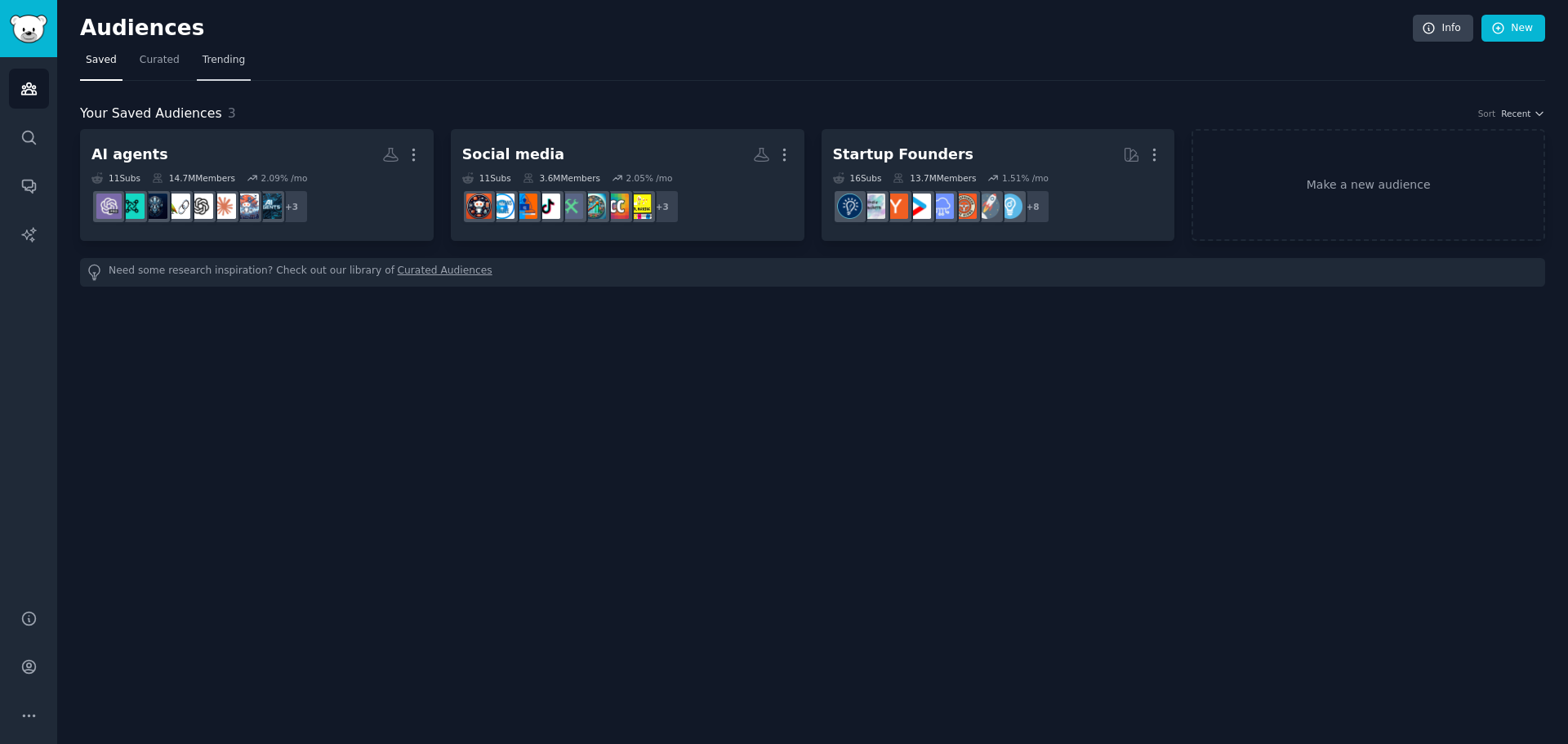
click at [216, 60] on span "Trending" at bounding box center [223, 61] width 42 height 15
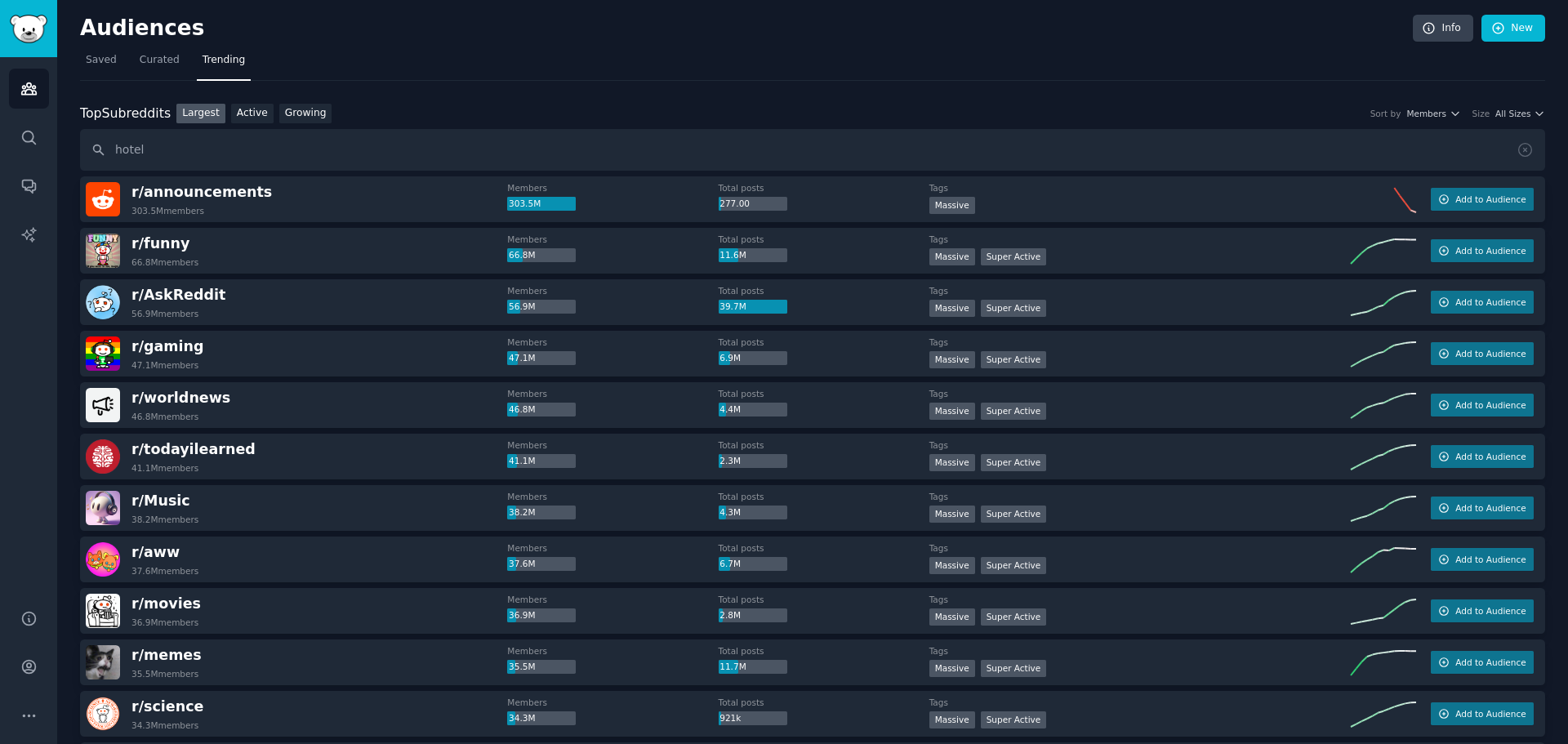
type input "hotel"
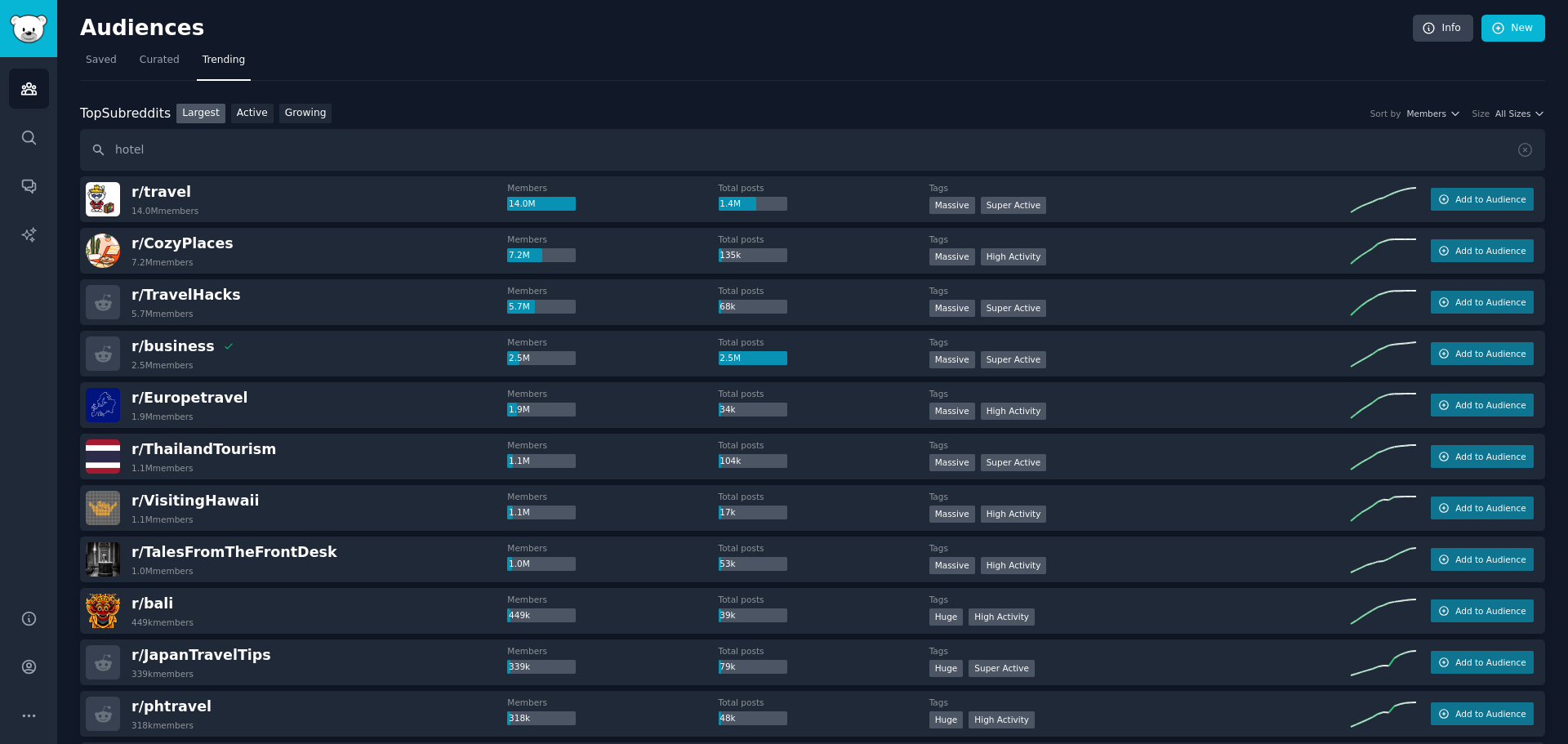
click at [253, 202] on div "r/ travel 14.0M members" at bounding box center [296, 199] width 421 height 35
click at [146, 190] on span "r/ travel" at bounding box center [161, 191] width 60 height 16
click at [159, 190] on span "r/ travel" at bounding box center [161, 191] width 60 height 16
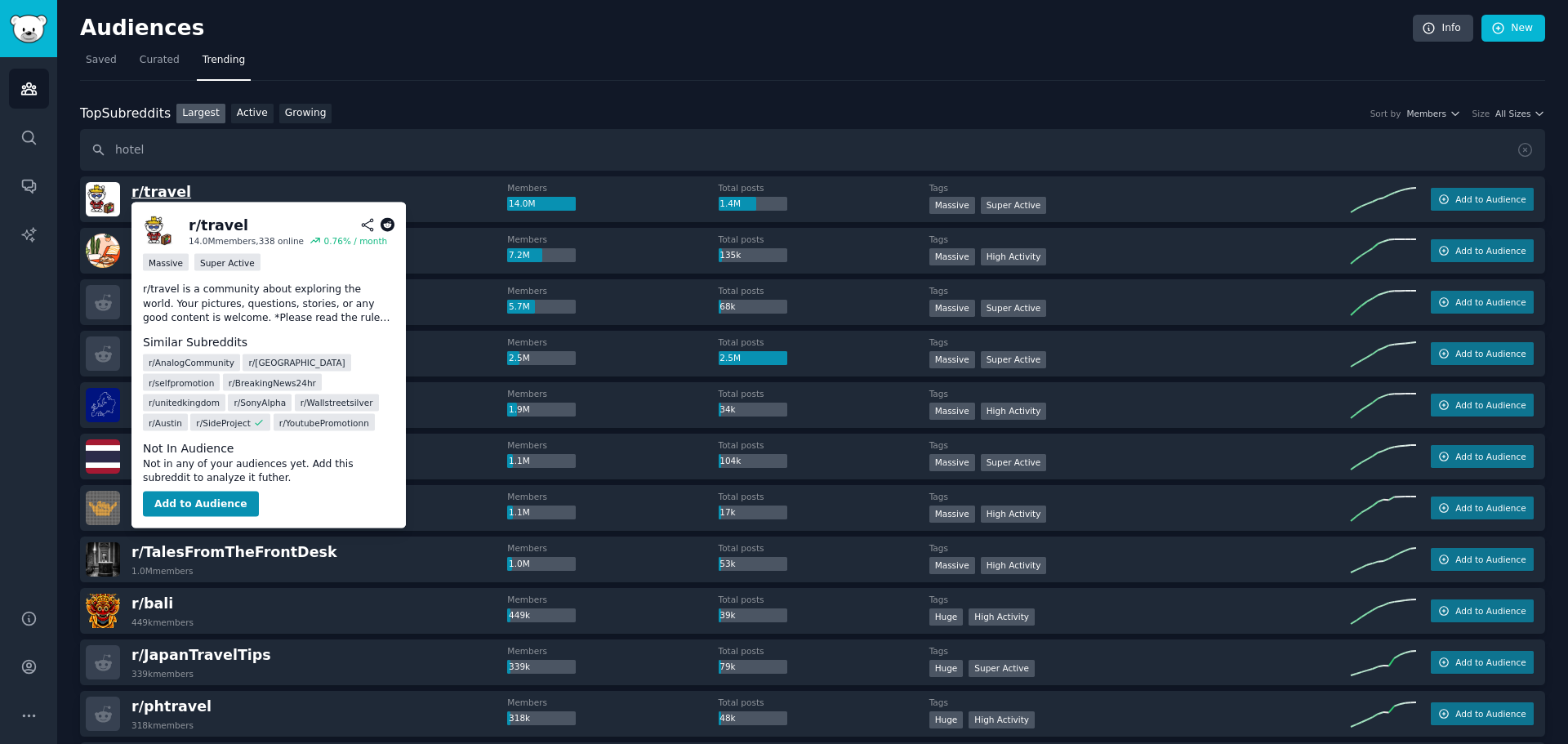
click at [158, 191] on span "r/ travel" at bounding box center [161, 191] width 60 height 16
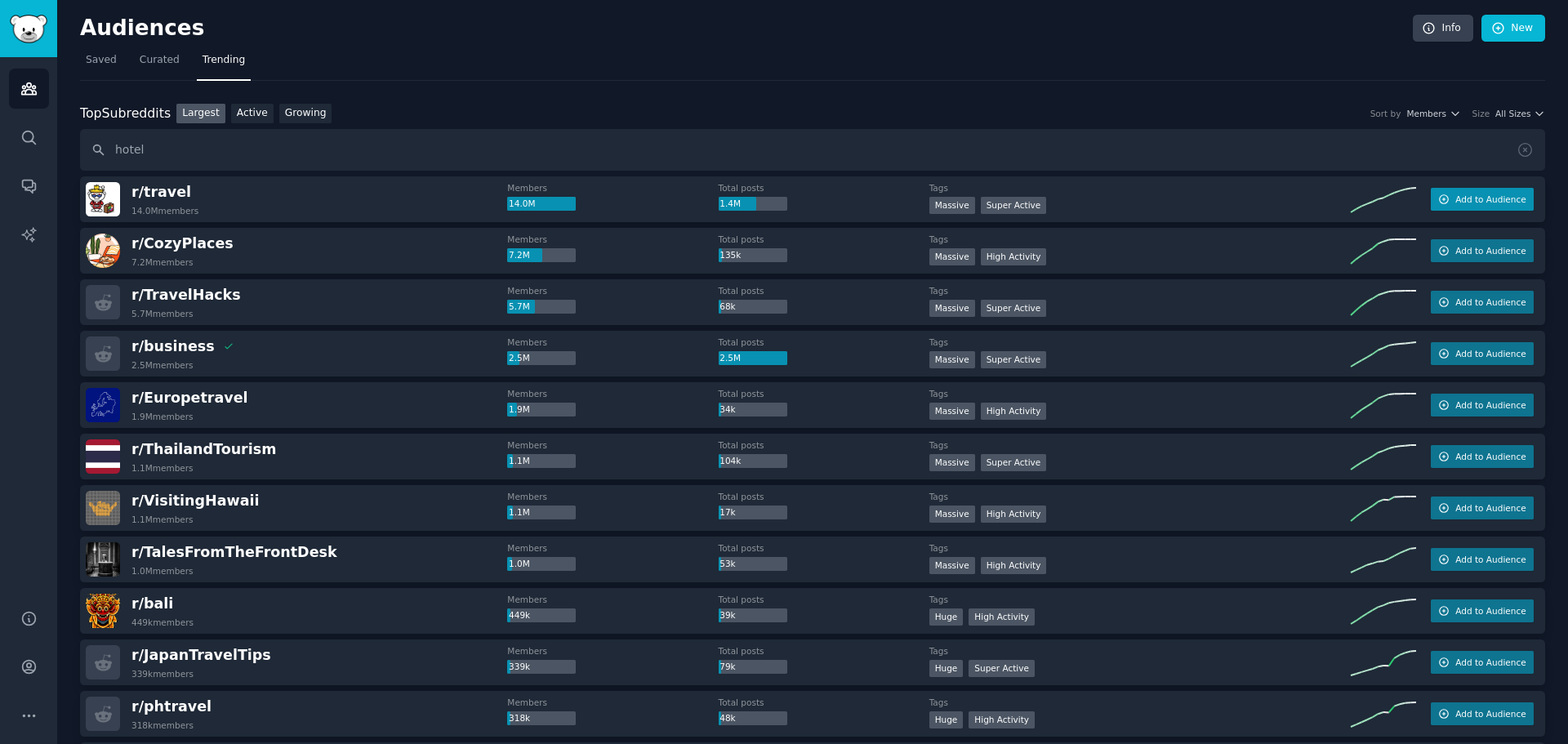
click at [1483, 199] on span "Add to Audience" at bounding box center [1490, 199] width 70 height 11
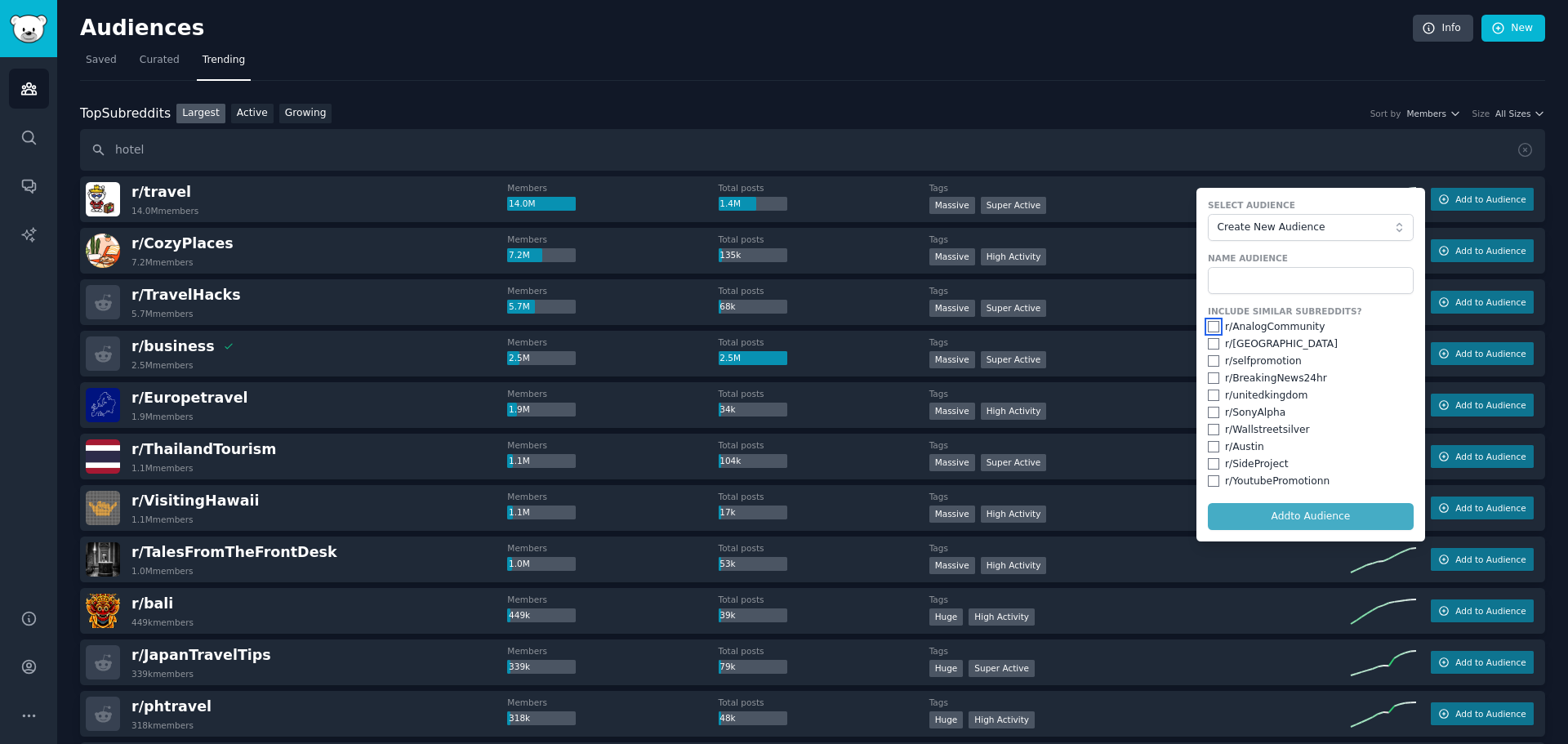
click at [1208, 330] on input "checkbox" at bounding box center [1213, 326] width 11 height 11
checkbox input "true"
click at [1210, 355] on div "r/ selfpromotion" at bounding box center [1310, 362] width 206 height 15
click at [1211, 347] on input "checkbox" at bounding box center [1213, 343] width 11 height 11
checkbox input "true"
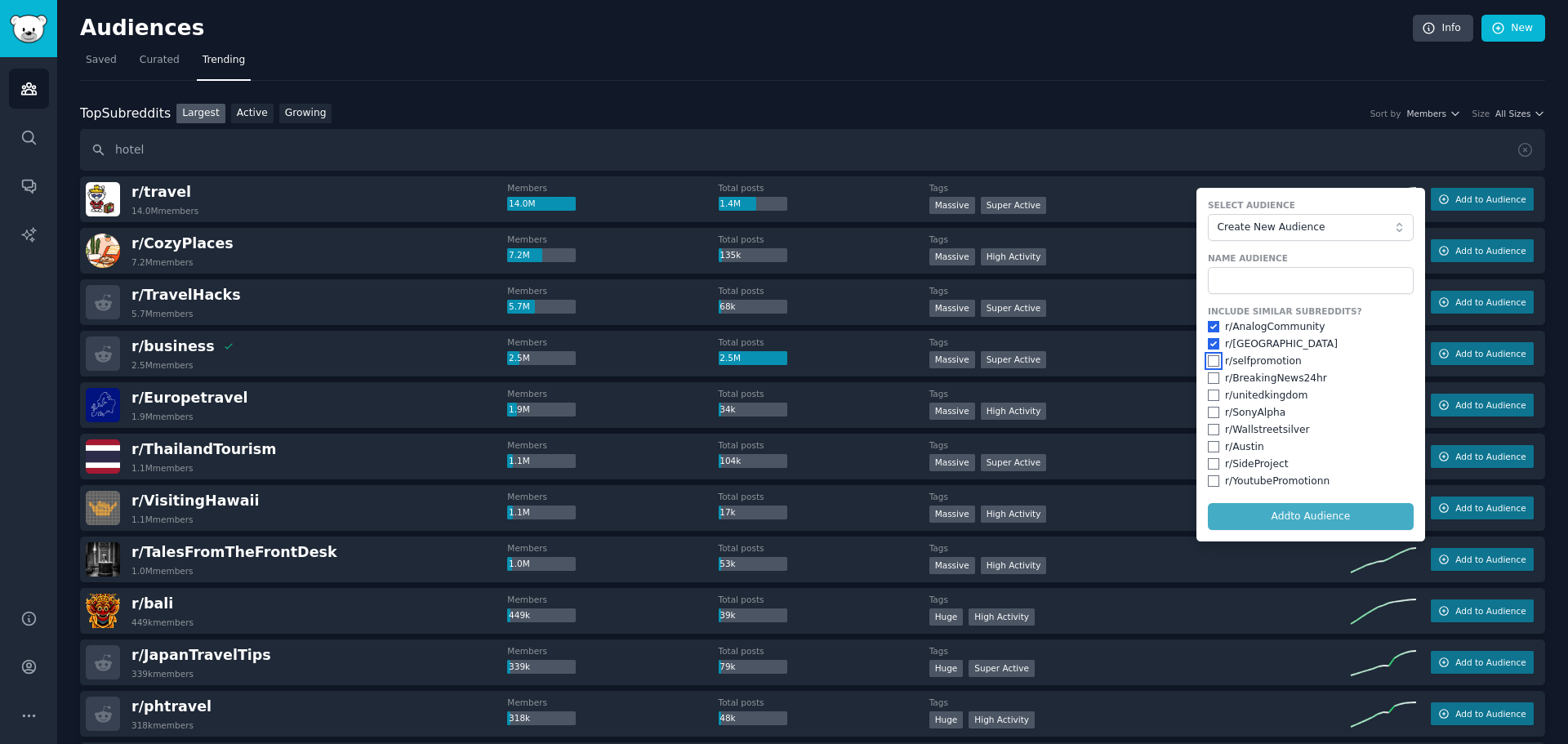
click at [1208, 360] on input "checkbox" at bounding box center [1213, 361] width 11 height 11
checkbox input "true"
click at [1210, 387] on div "Include Similar Subreddits? r/ AnalogCommunity r/ mumbai r/ selfpromotion r/ Br…" at bounding box center [1310, 396] width 206 height 183
click at [1208, 389] on input "checkbox" at bounding box center [1213, 395] width 11 height 11
click at [1208, 400] on input "checkbox" at bounding box center [1213, 395] width 11 height 11
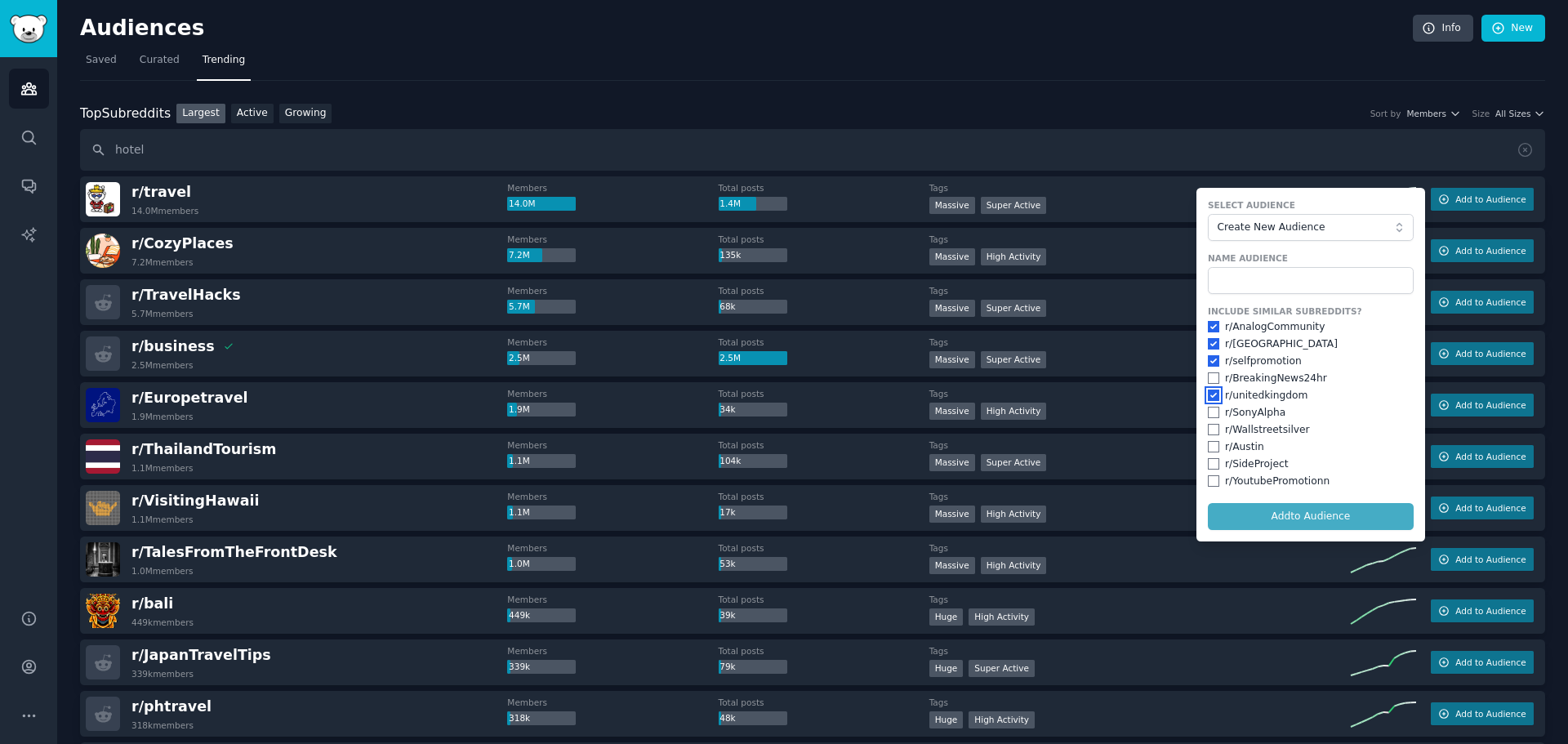
checkbox input "false"
click at [1211, 377] on input "checkbox" at bounding box center [1213, 378] width 11 height 11
checkbox input "true"
click at [1208, 396] on input "checkbox" at bounding box center [1213, 395] width 11 height 11
checkbox input "true"
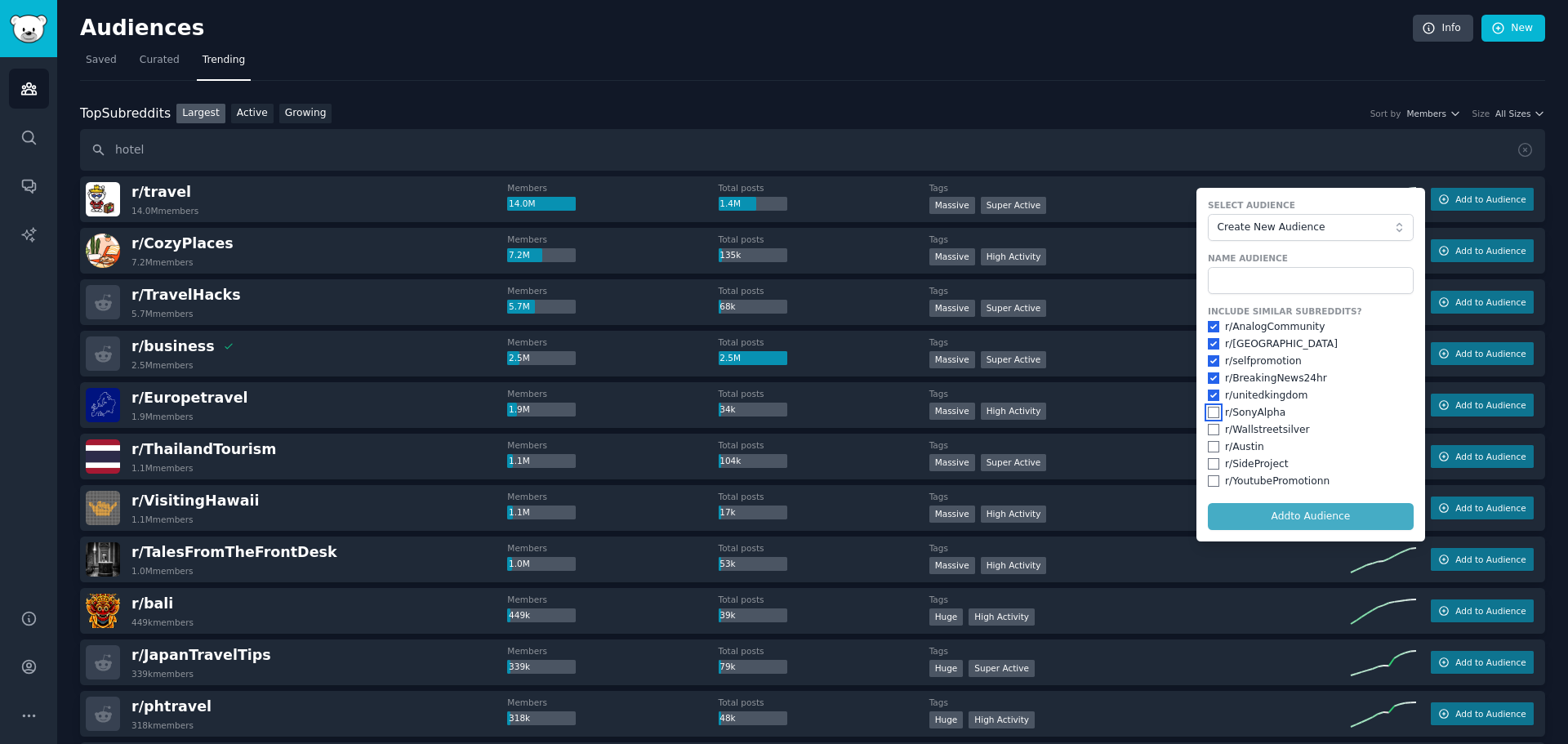
click at [1210, 409] on input "checkbox" at bounding box center [1213, 412] width 11 height 11
checkbox input "true"
click at [1209, 429] on input "checkbox" at bounding box center [1213, 430] width 11 height 11
checkbox input "true"
click at [1210, 451] on input "checkbox" at bounding box center [1213, 447] width 11 height 11
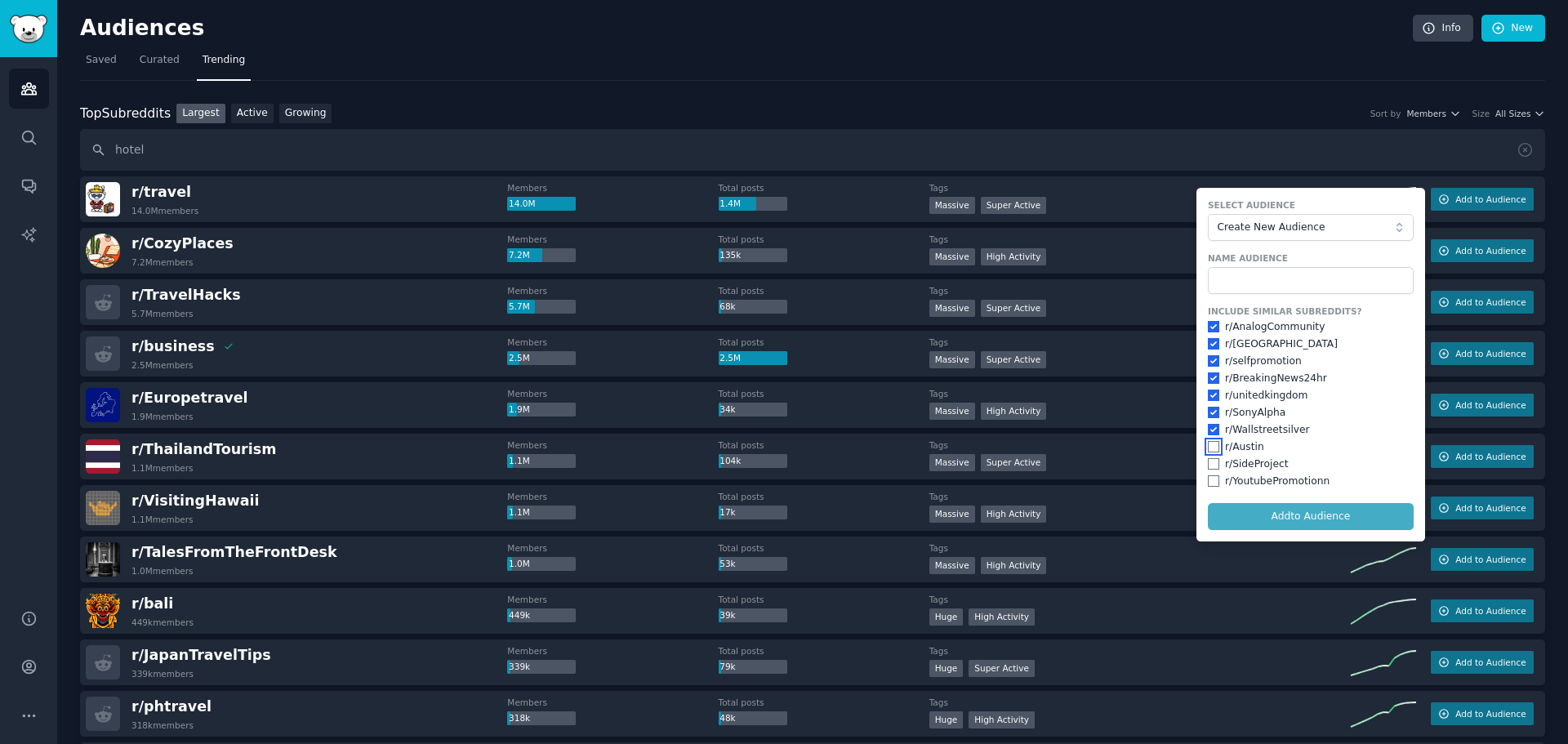
checkbox input "true"
click at [1209, 464] on input "checkbox" at bounding box center [1213, 463] width 11 height 11
checkbox input "true"
click at [1209, 480] on input "checkbox" at bounding box center [1213, 480] width 11 height 11
checkbox input "true"
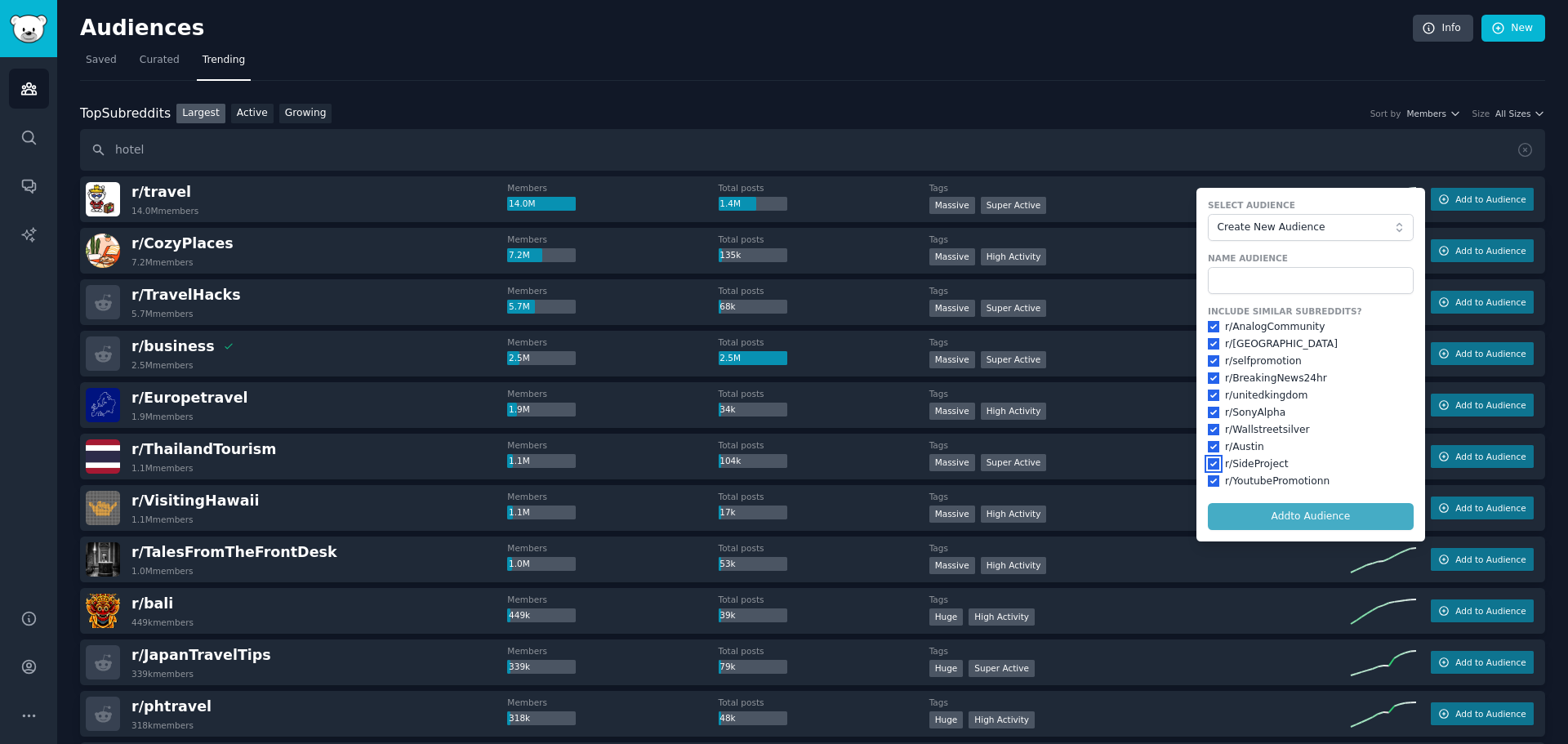
click at [1211, 463] on input "checkbox" at bounding box center [1213, 463] width 11 height 11
checkbox input "false"
click at [1208, 480] on input "checkbox" at bounding box center [1213, 480] width 11 height 11
checkbox input "false"
click at [1262, 520] on form "Select Audience Create New Audience Name Audience Include Similar Subreddits? r…" at bounding box center [1311, 364] width 229 height 354
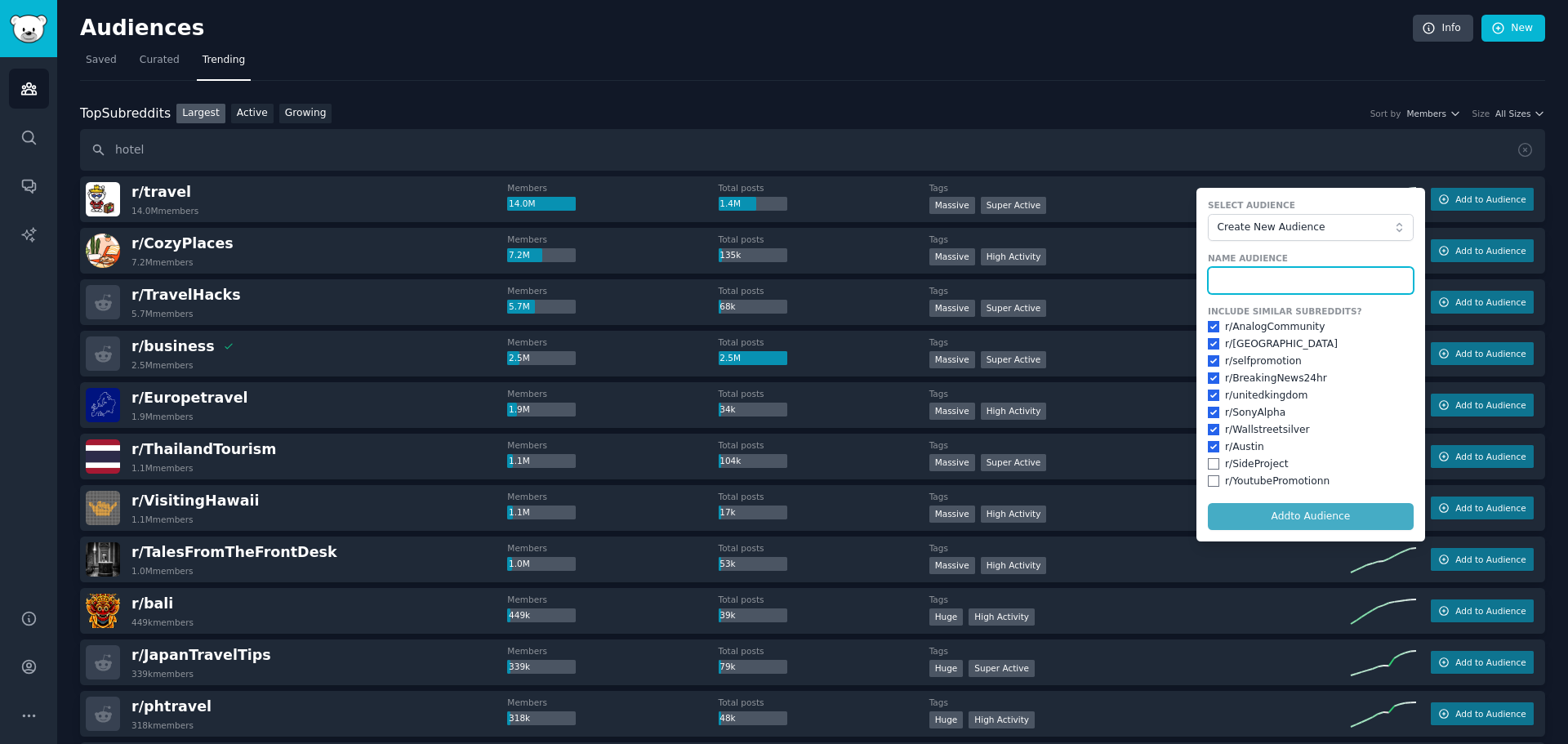
click at [1244, 283] on input "text" at bounding box center [1310, 281] width 206 height 28
type input "travel"
click at [1208, 503] on button "Add to Audience" at bounding box center [1310, 517] width 206 height 28
checkbox input "false"
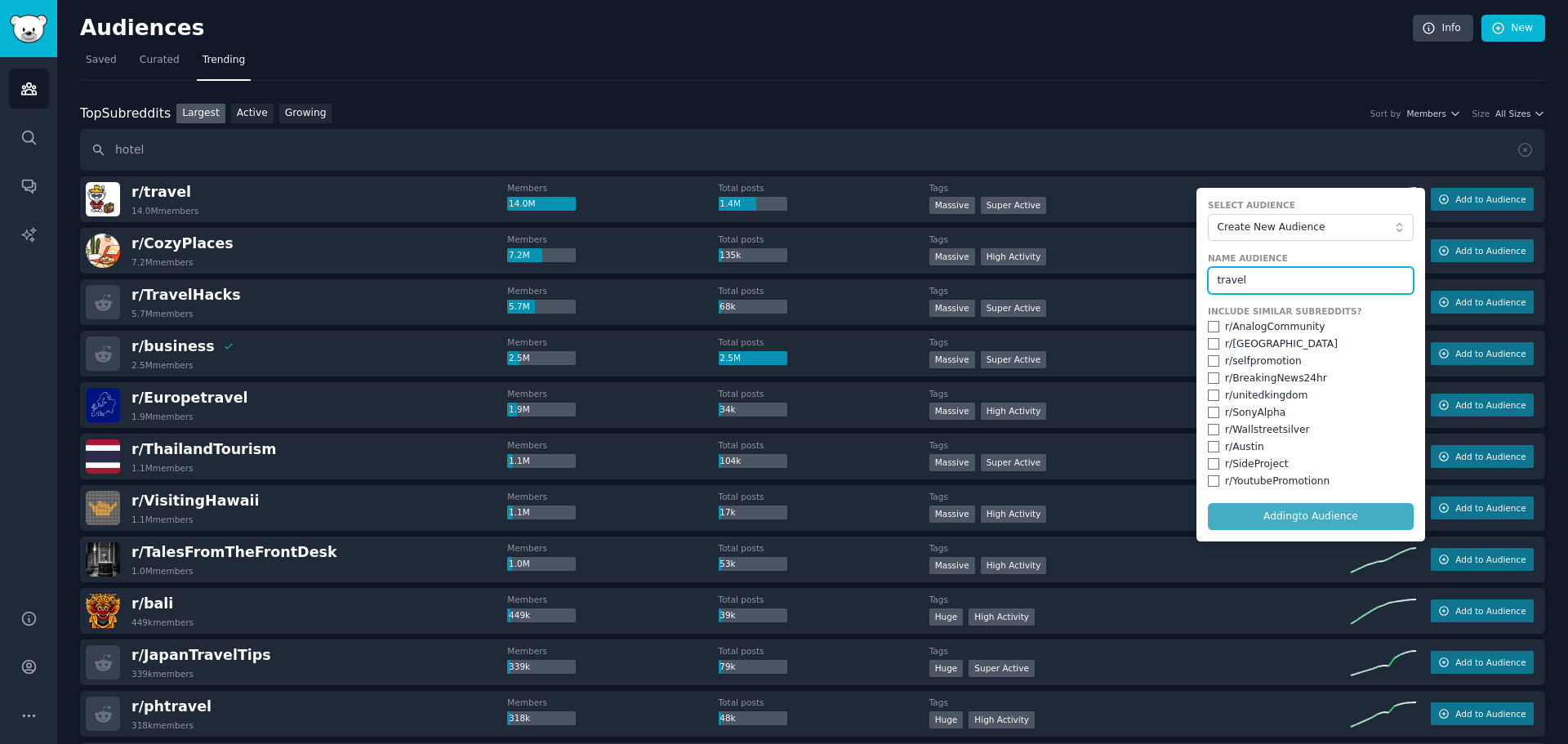
checkbox input "false"
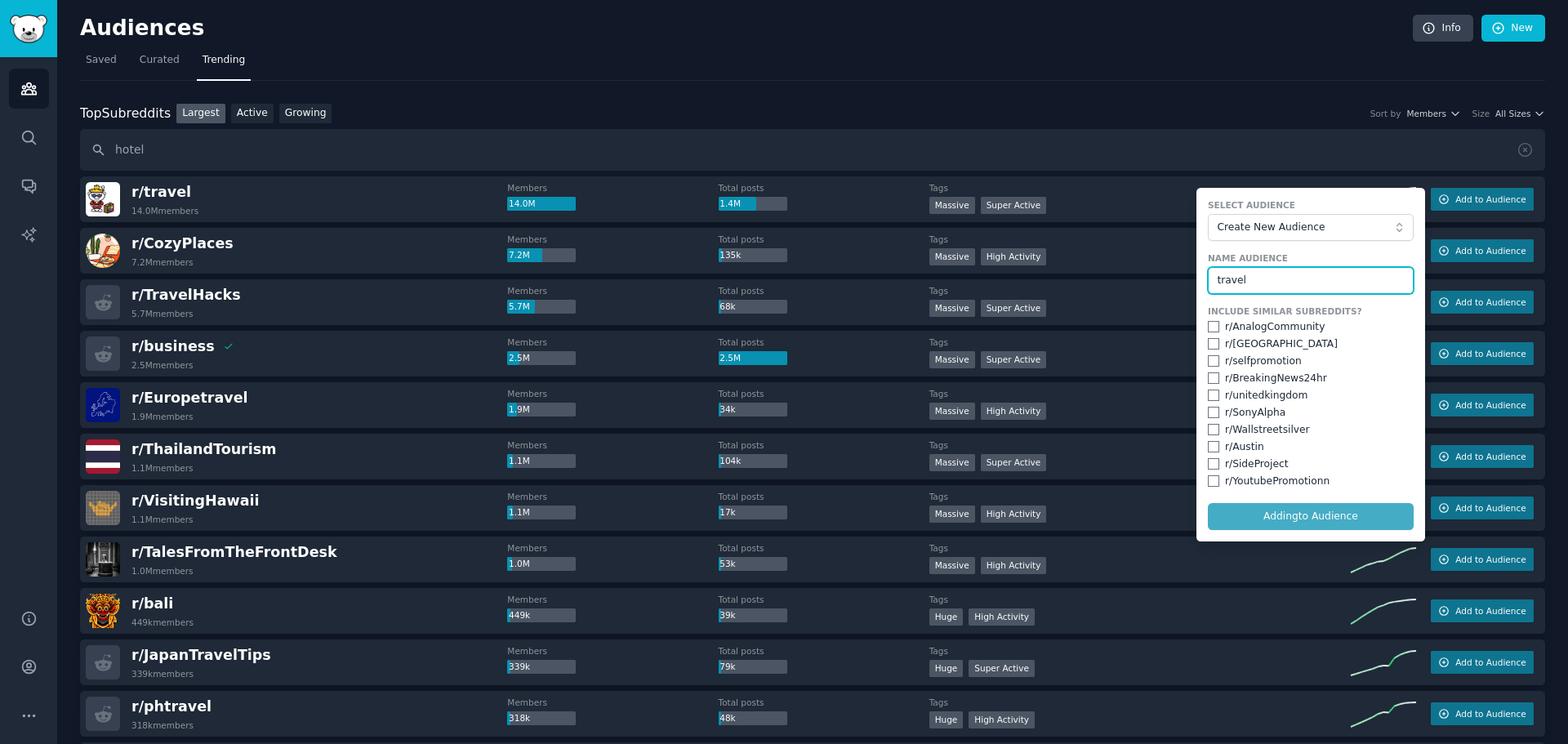
checkbox input "false"
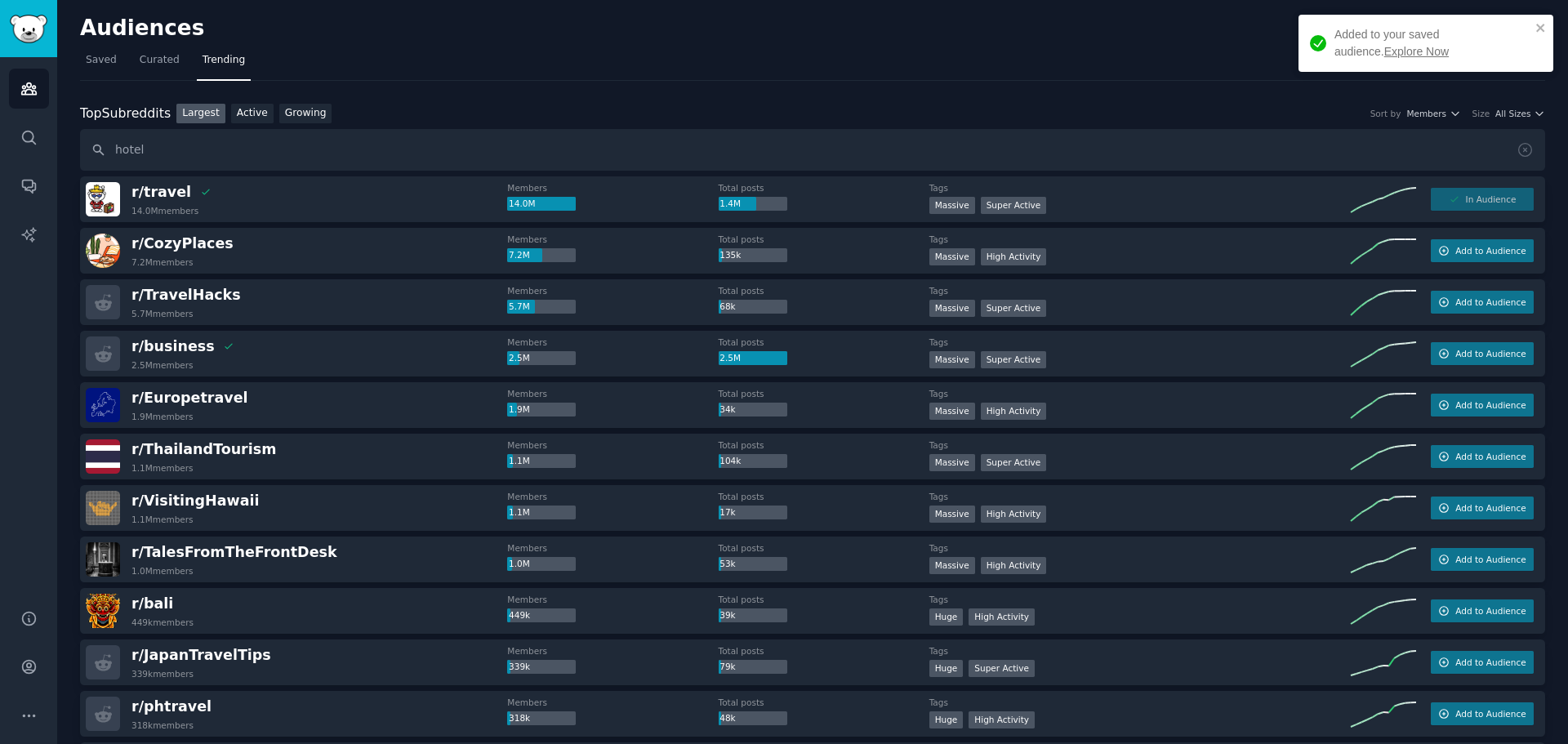
drag, startPoint x: 1430, startPoint y: 198, endPoint x: 1420, endPoint y: 198, distance: 10.0
click at [1431, 198] on div "In Audience" at bounding box center [1483, 199] width 103 height 23
click at [148, 66] on span "Curated" at bounding box center [160, 61] width 40 height 15
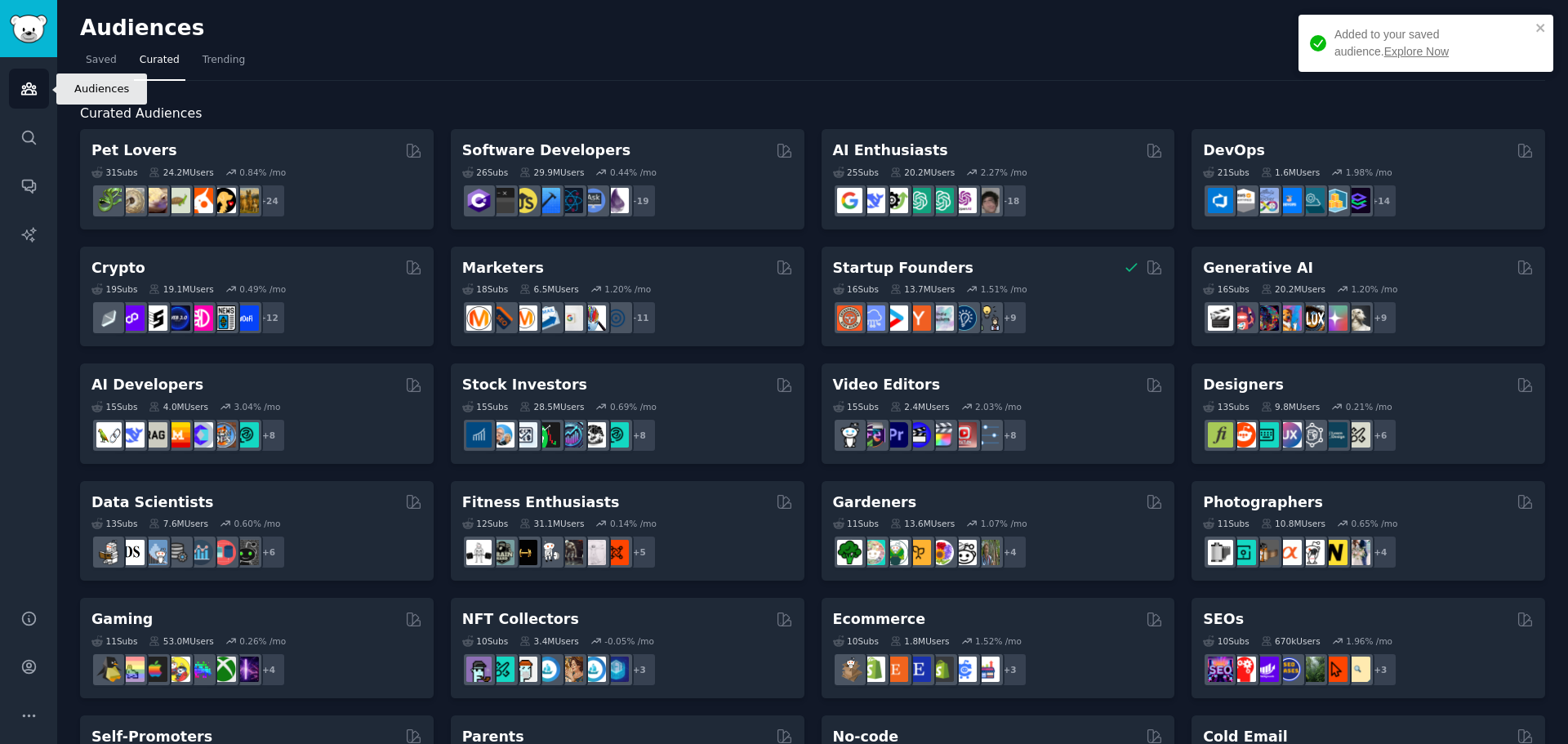
click at [26, 93] on icon "Sidebar" at bounding box center [29, 88] width 17 height 17
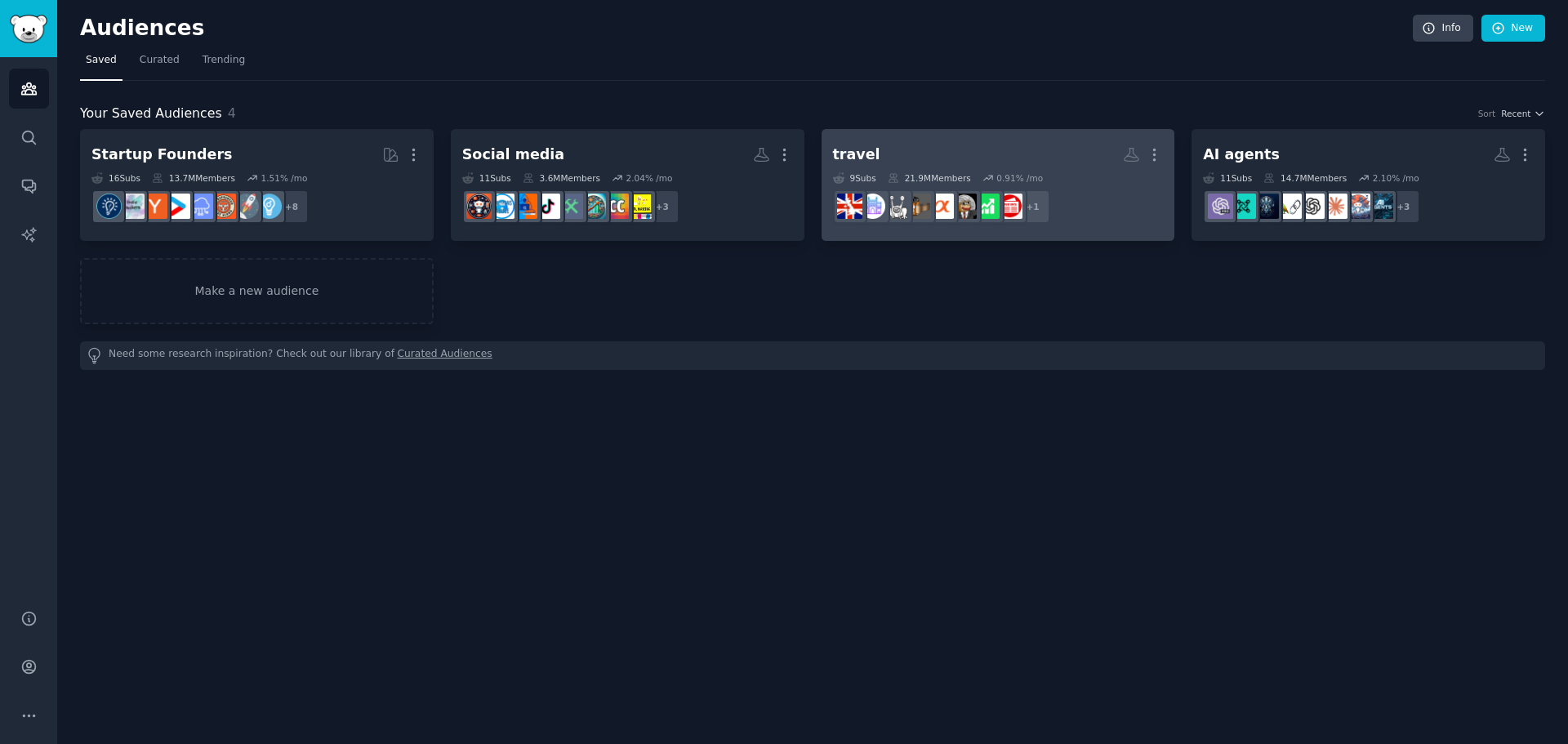
click at [913, 159] on h2 "travel More" at bounding box center [998, 155] width 330 height 28
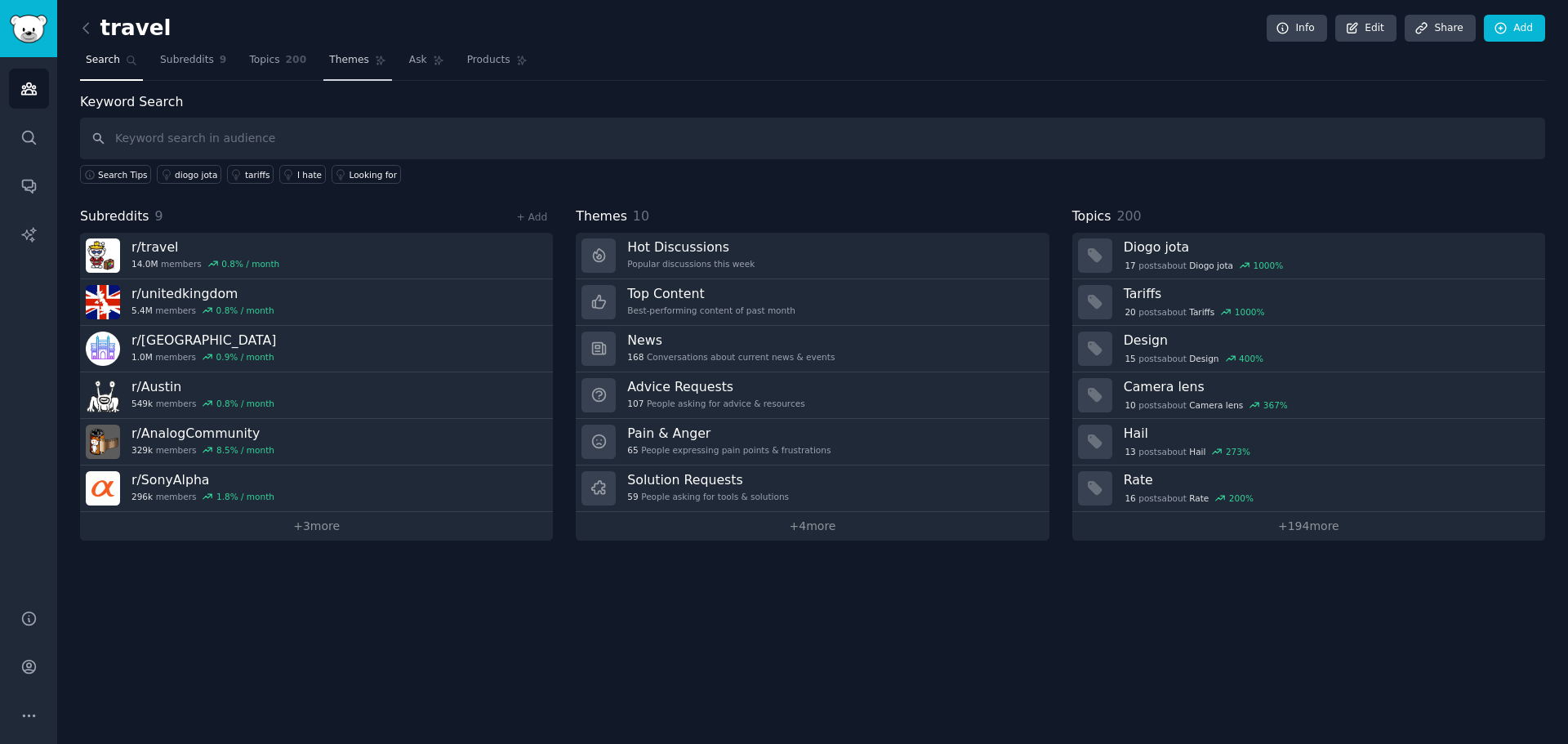
drag, startPoint x: 321, startPoint y: 62, endPoint x: 324, endPoint y: 70, distance: 8.5
click at [329, 63] on span "Themes" at bounding box center [349, 61] width 40 height 15
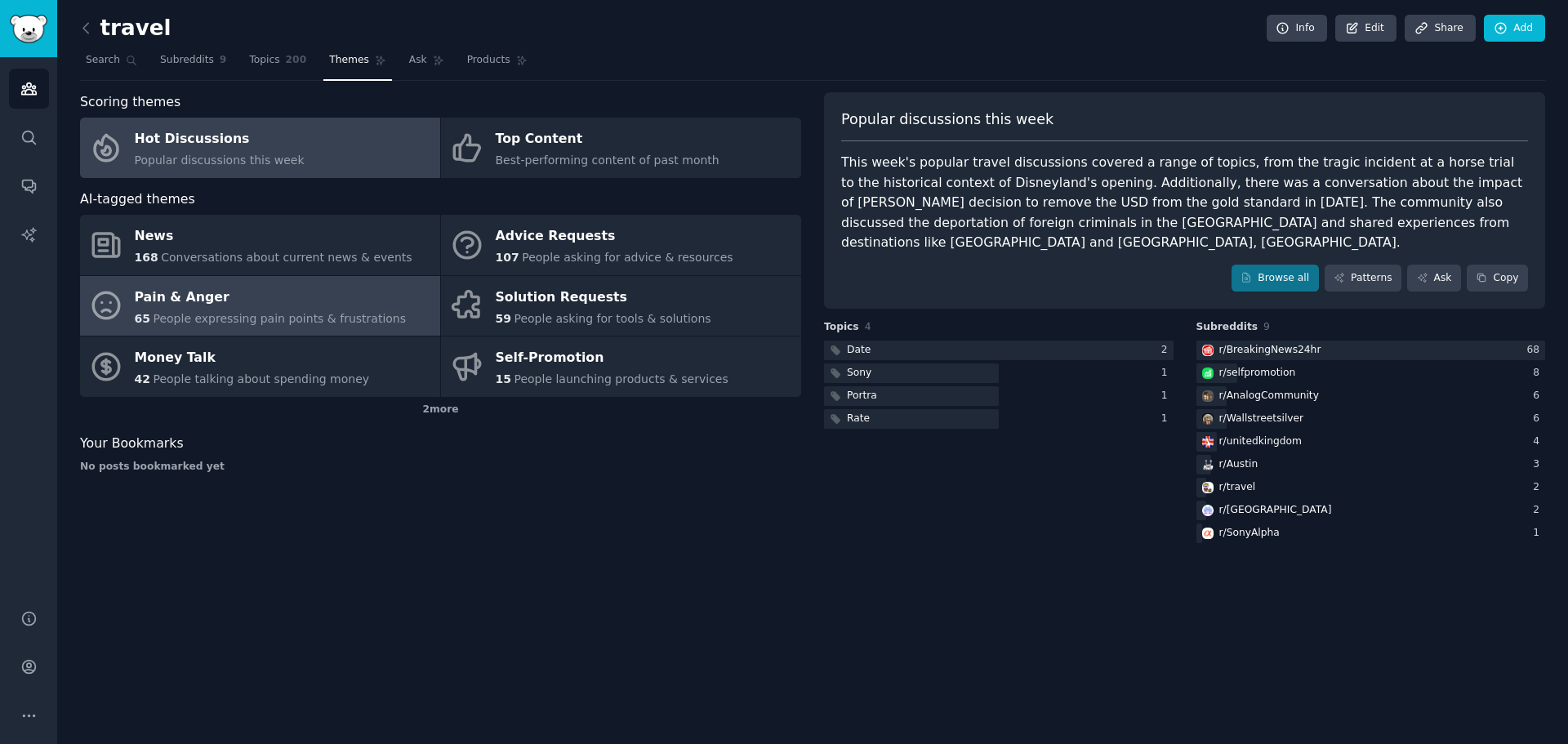
click at [297, 322] on span "People expressing pain points & frustrations" at bounding box center [280, 318] width 253 height 13
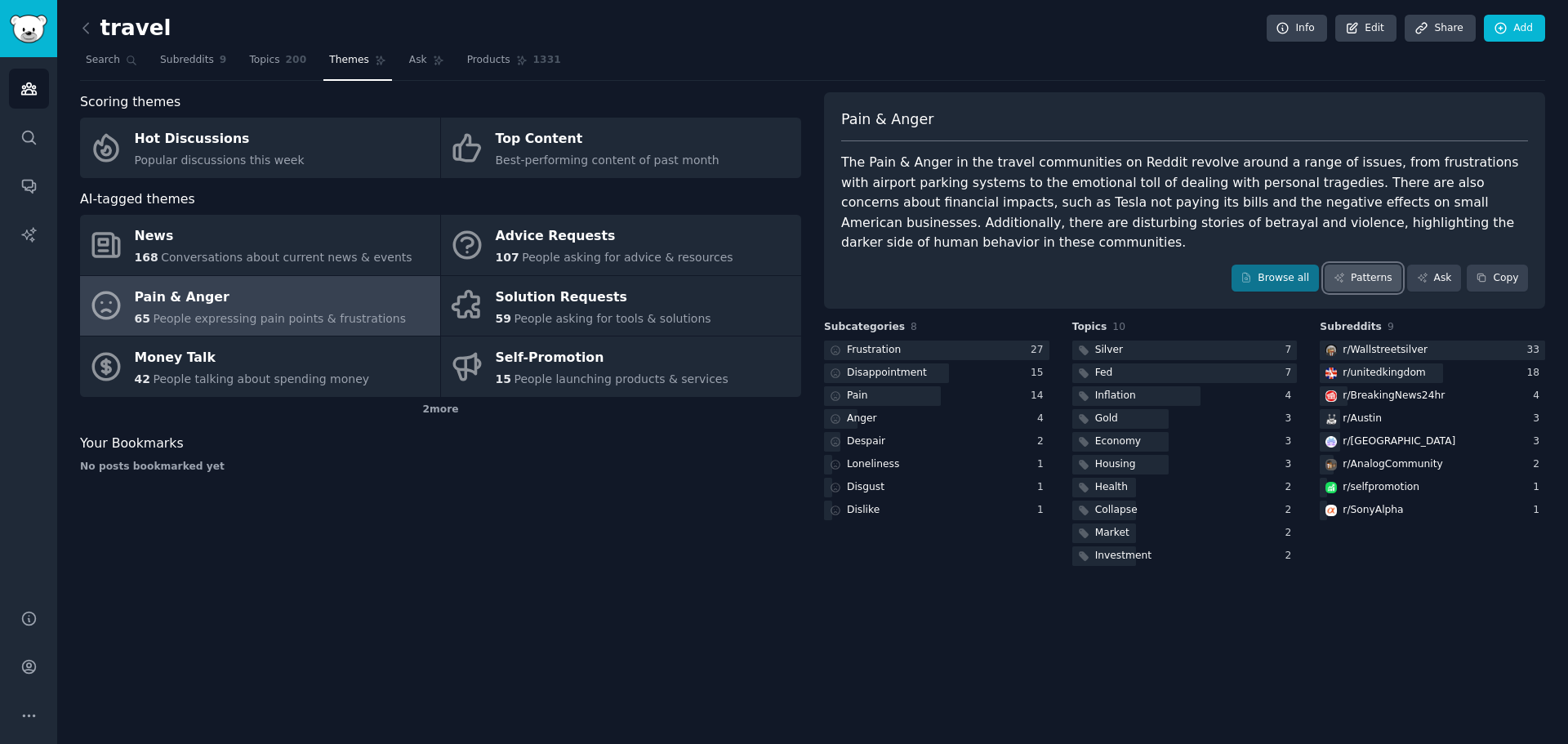
click at [1400, 265] on link "Patterns" at bounding box center [1363, 279] width 77 height 28
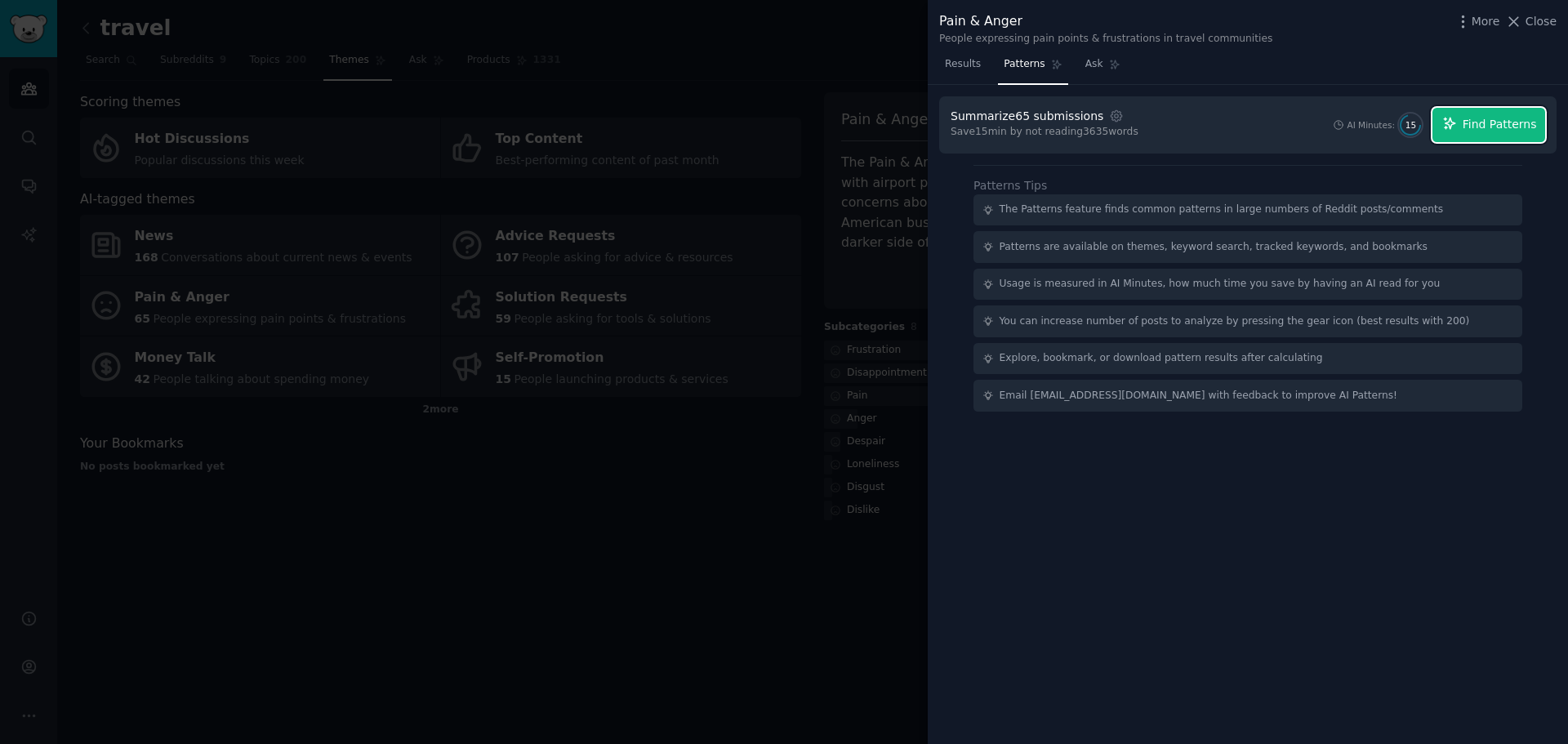
click at [1502, 121] on span "Find Patterns" at bounding box center [1499, 125] width 74 height 17
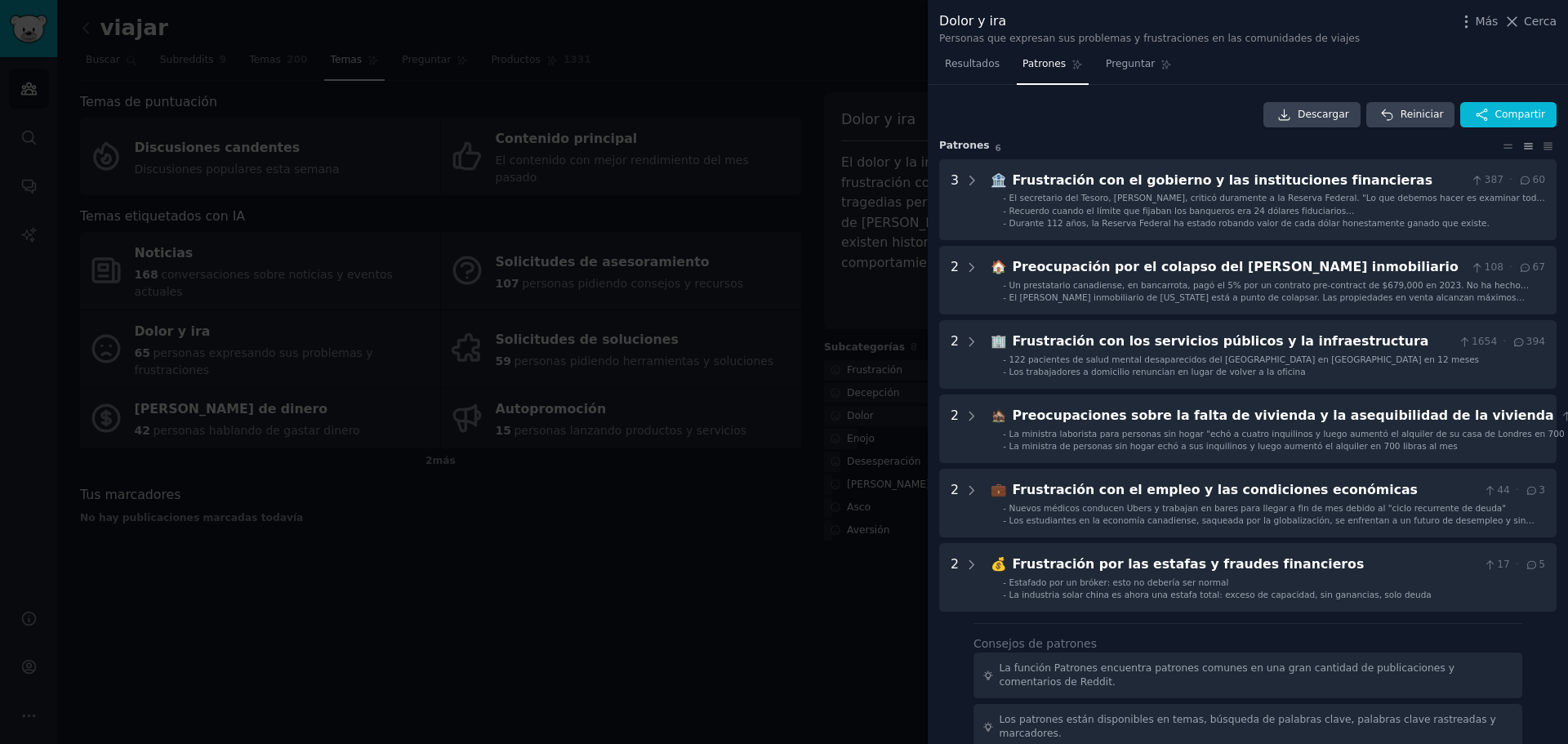
click at [800, 535] on div at bounding box center [784, 372] width 1568 height 744
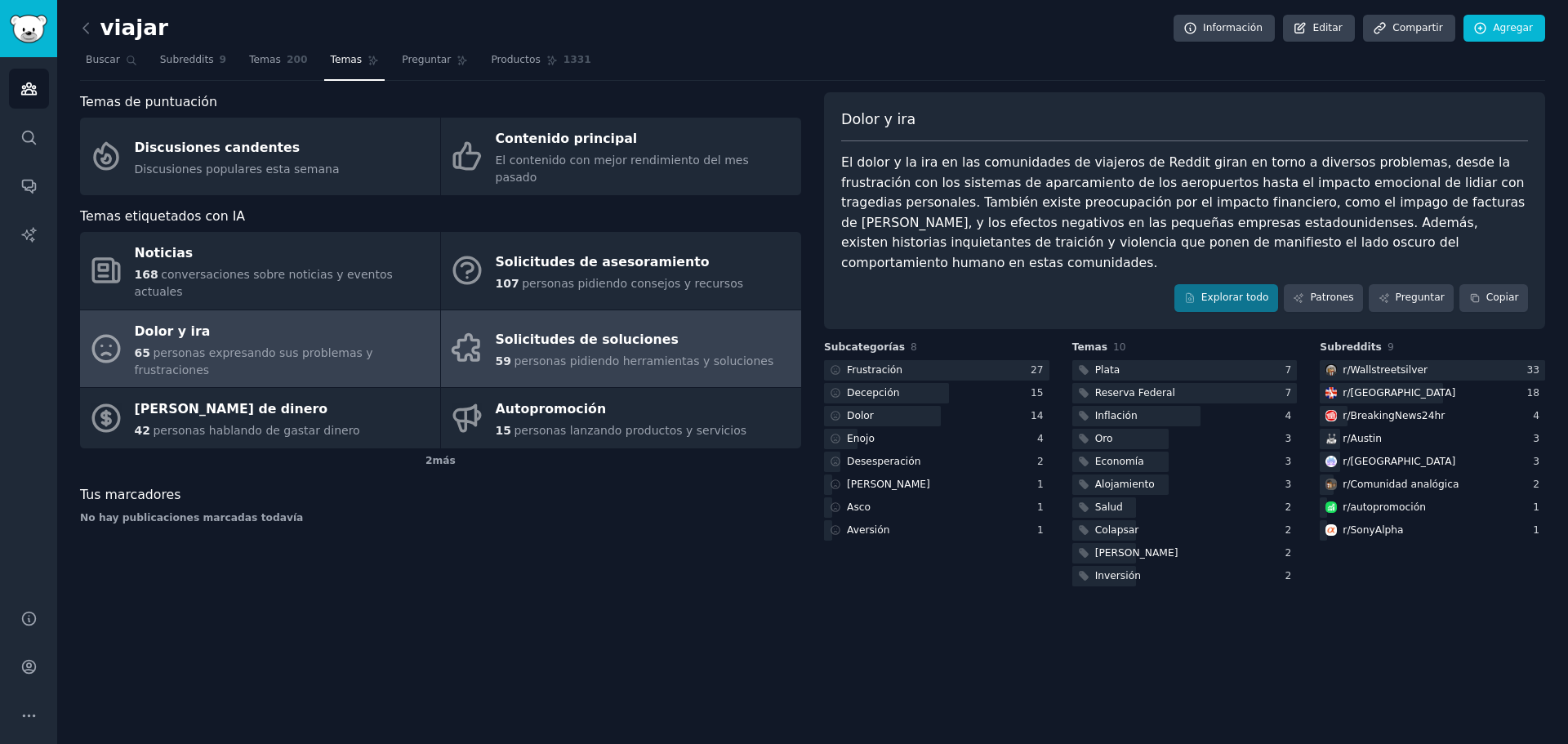
click at [594, 327] on div "Solicitudes de soluciones" at bounding box center [634, 341] width 279 height 26
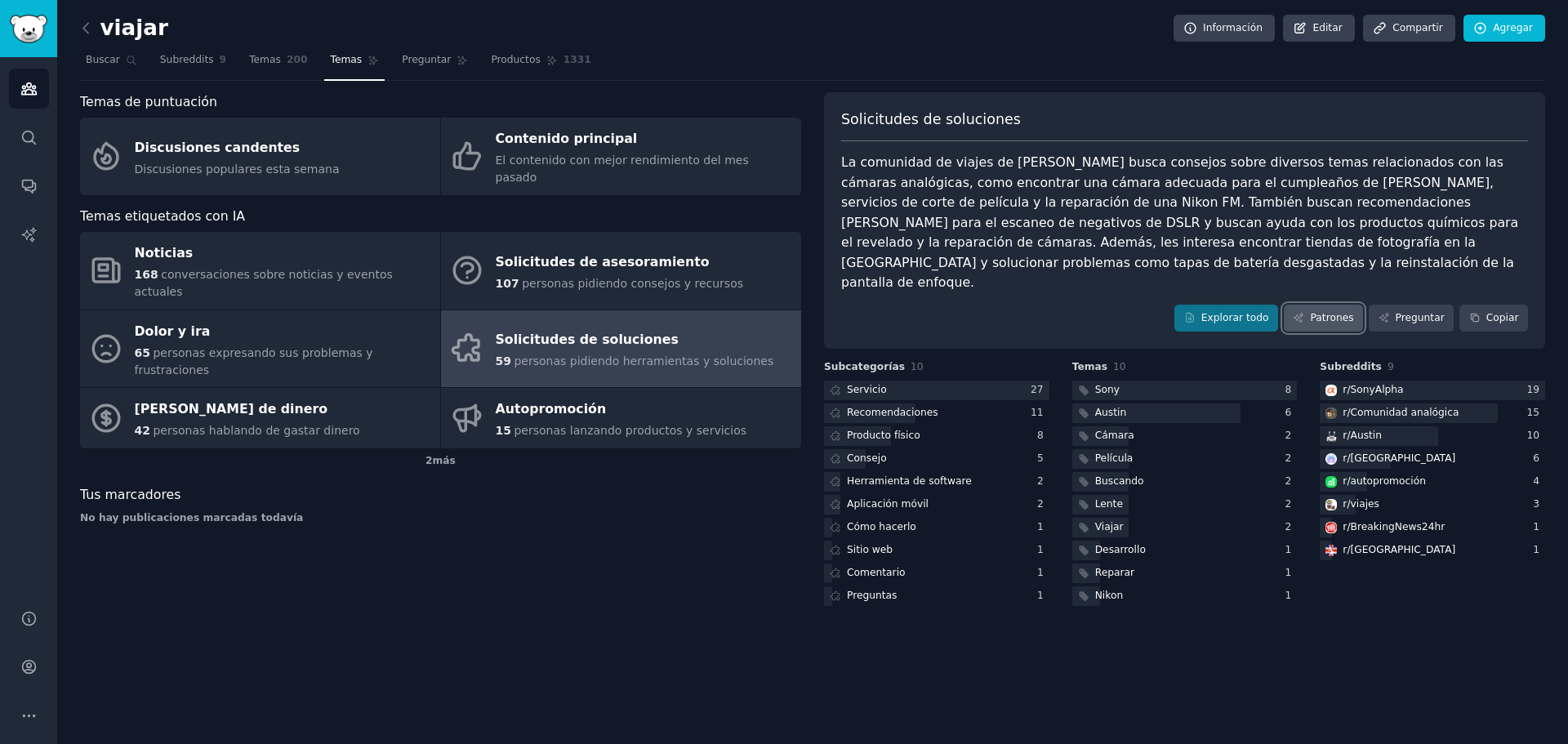
click at [1344, 305] on link "Patrones" at bounding box center [1323, 319] width 79 height 28
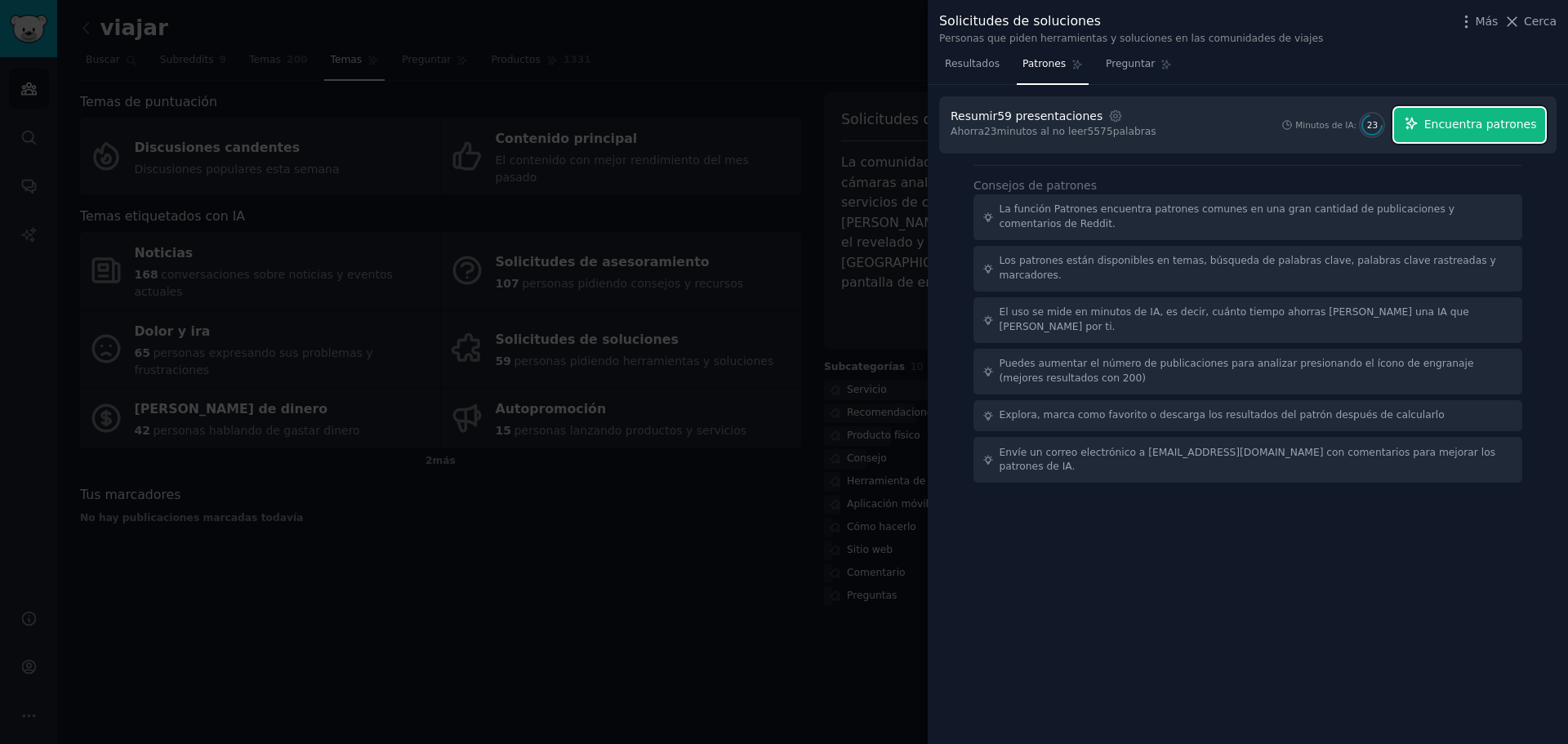
click at [1505, 129] on font "Encuentra patrones" at bounding box center [1481, 124] width 113 height 13
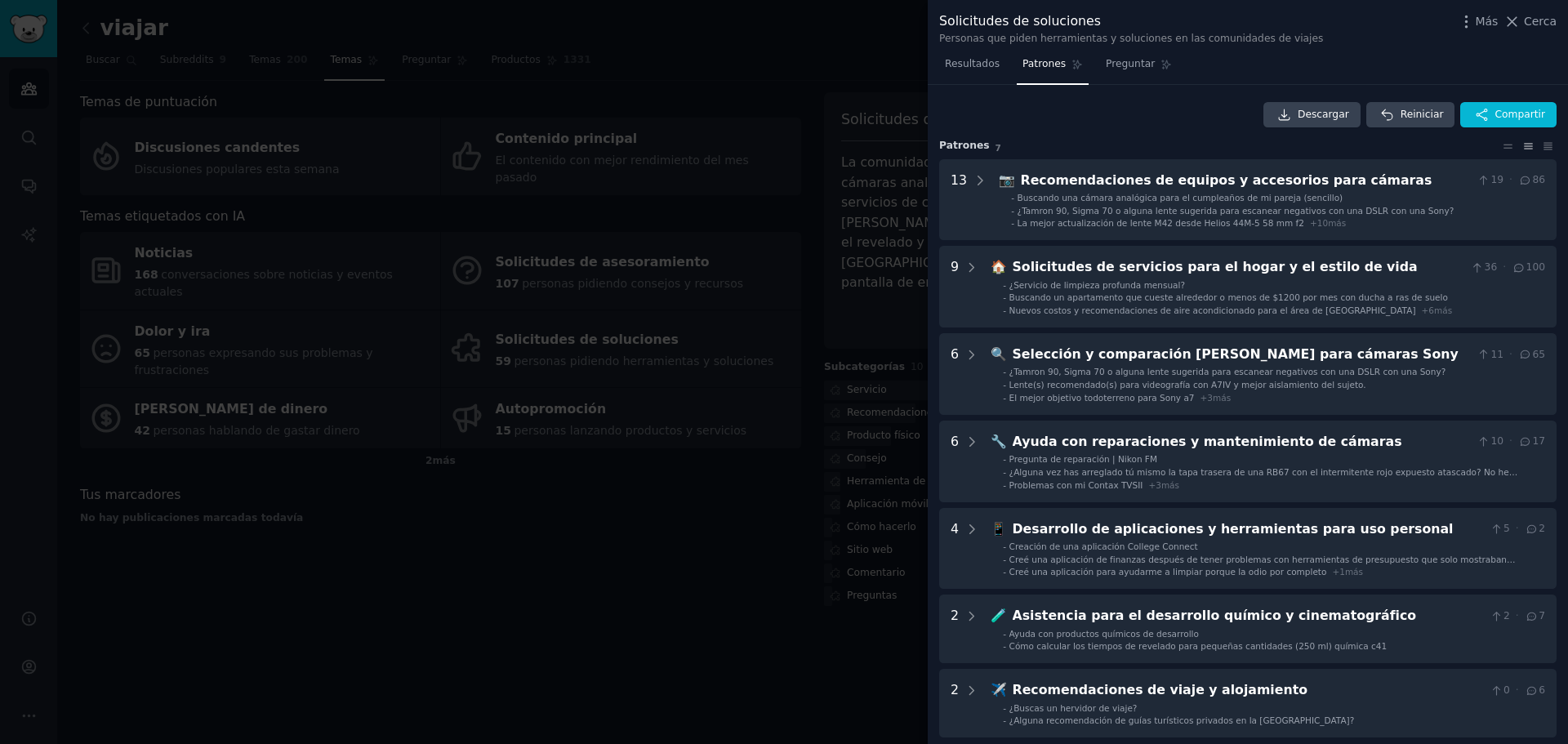
click at [351, 133] on div at bounding box center [784, 372] width 1568 height 744
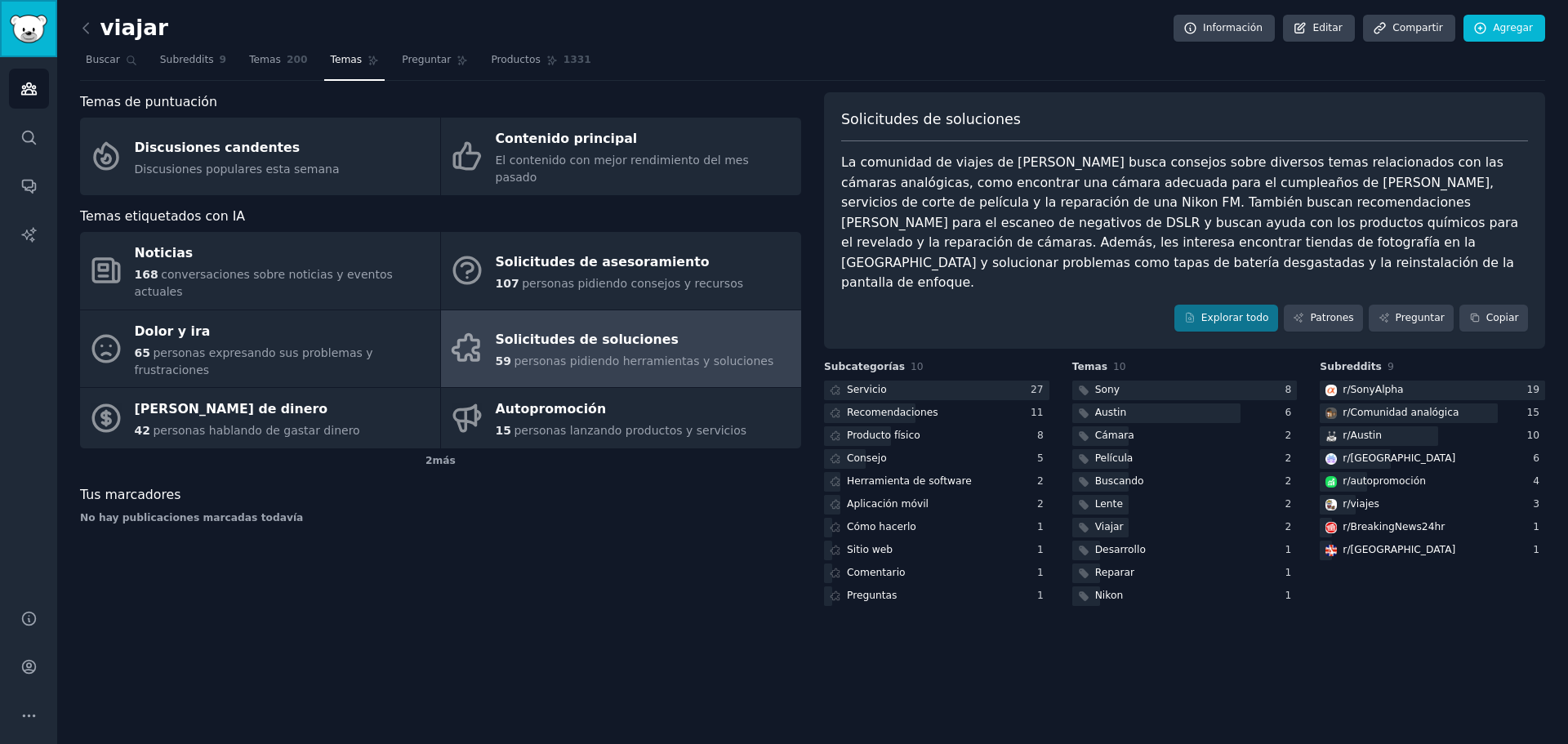
click at [44, 32] on img "Barra lateral" at bounding box center [28, 29] width 38 height 28
